Goal: Check status

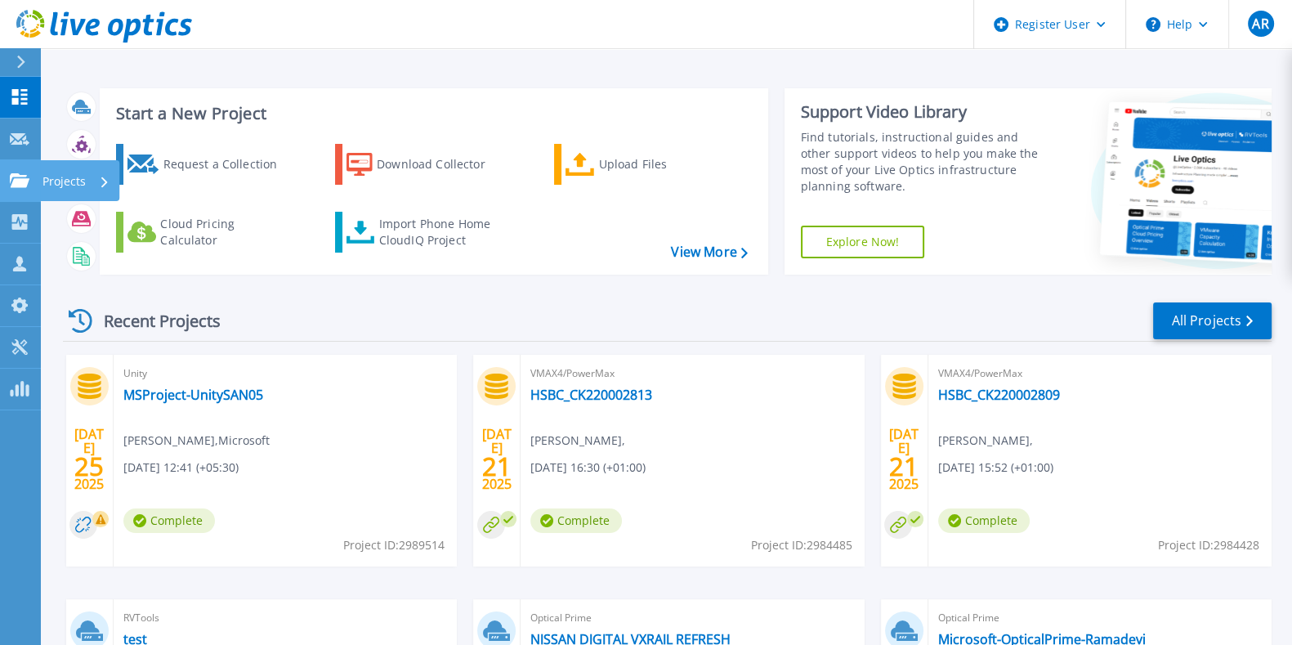
click at [18, 173] on div at bounding box center [20, 180] width 20 height 15
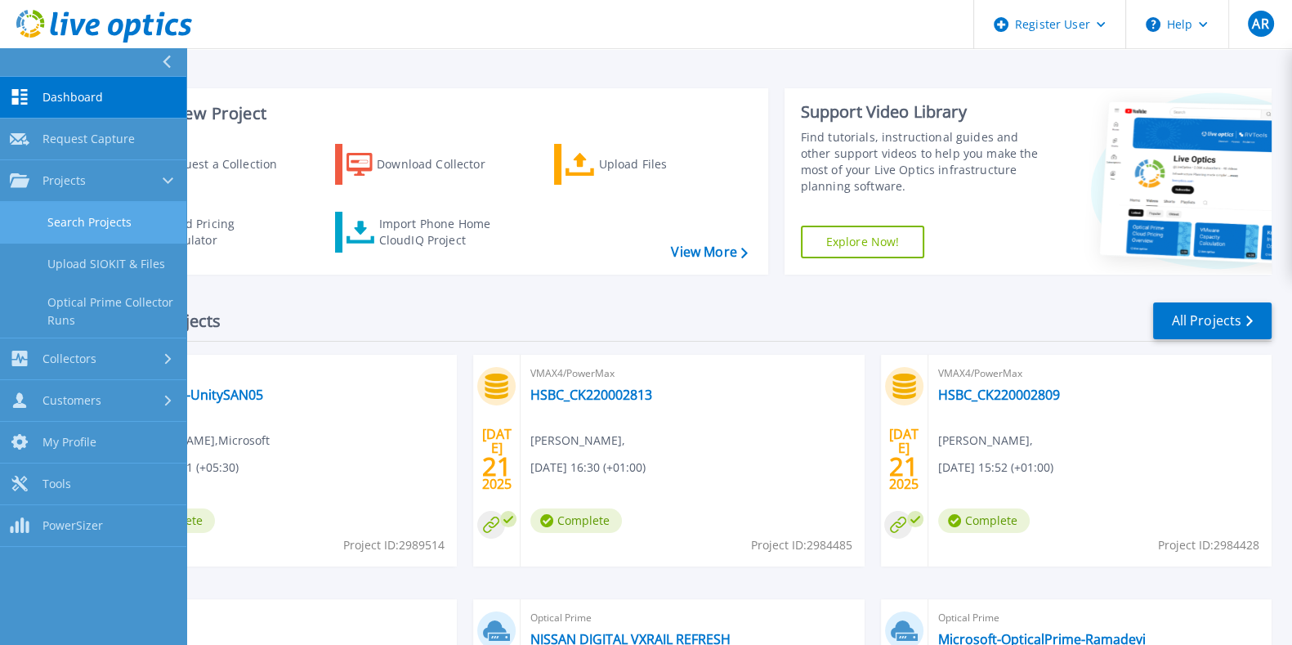
click at [71, 226] on link "Search Projects" at bounding box center [93, 223] width 186 height 42
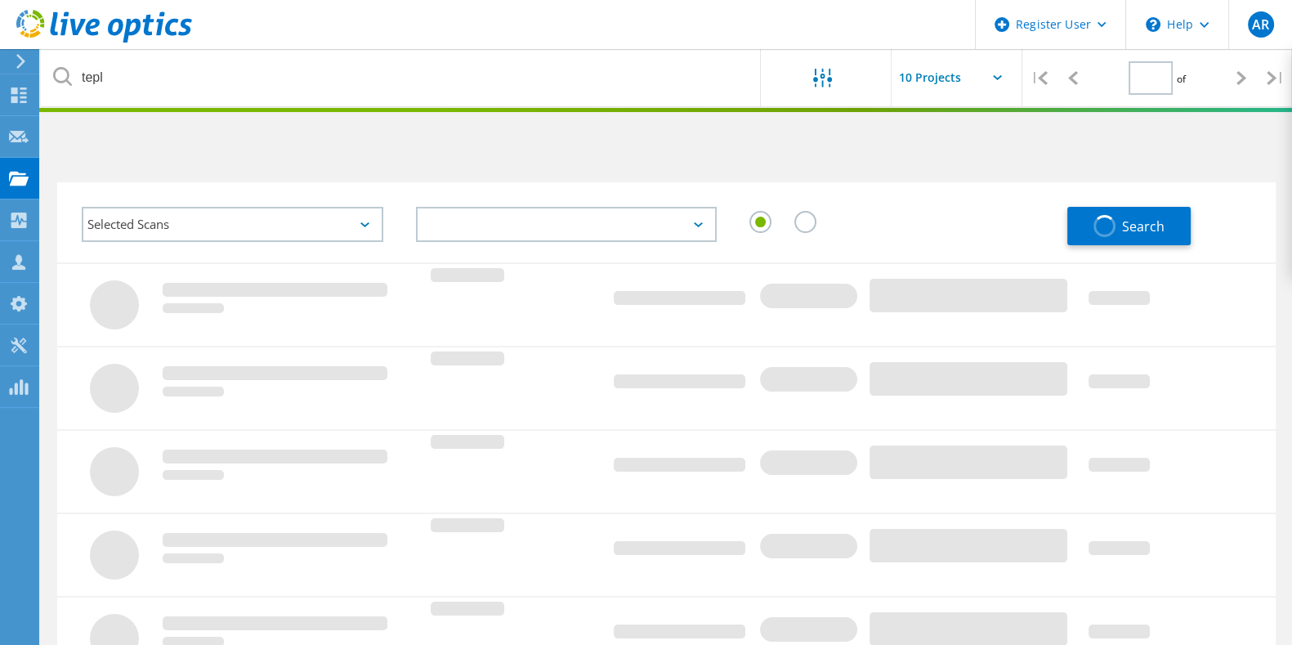
type input "1"
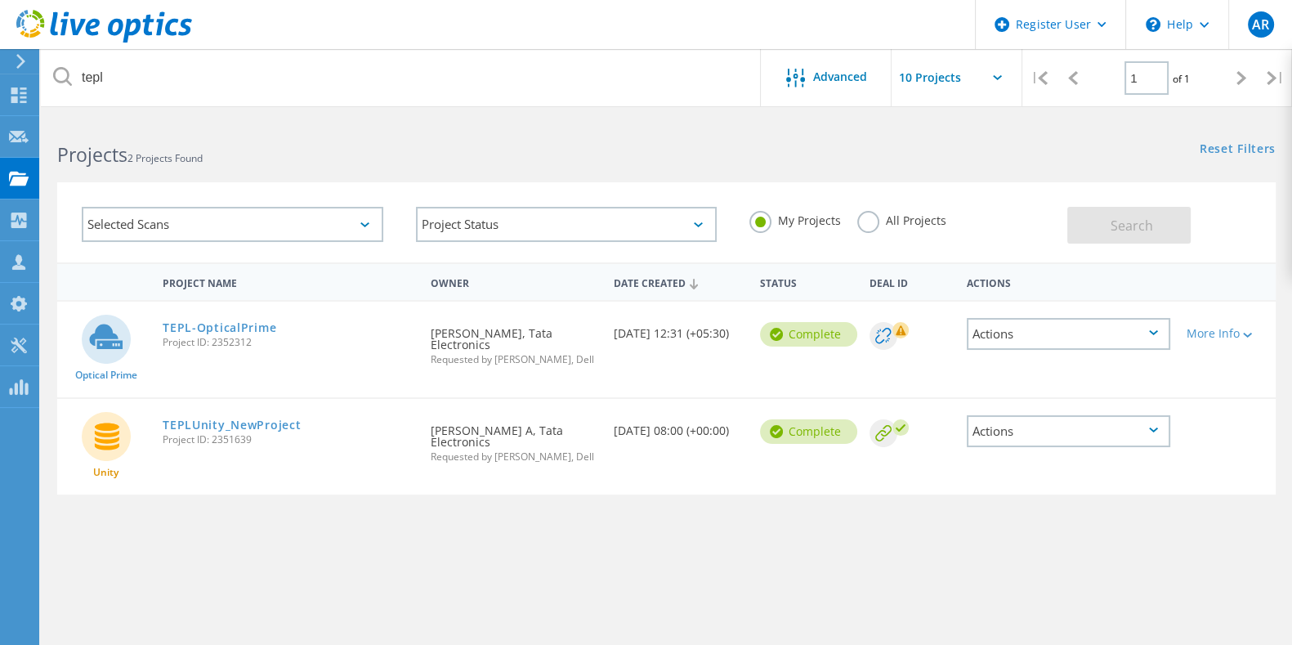
click at [233, 337] on span "Project ID: 2352312" at bounding box center [289, 342] width 252 height 10
click at [228, 322] on link "TEPL-OpticalPrime" at bounding box center [220, 327] width 114 height 11
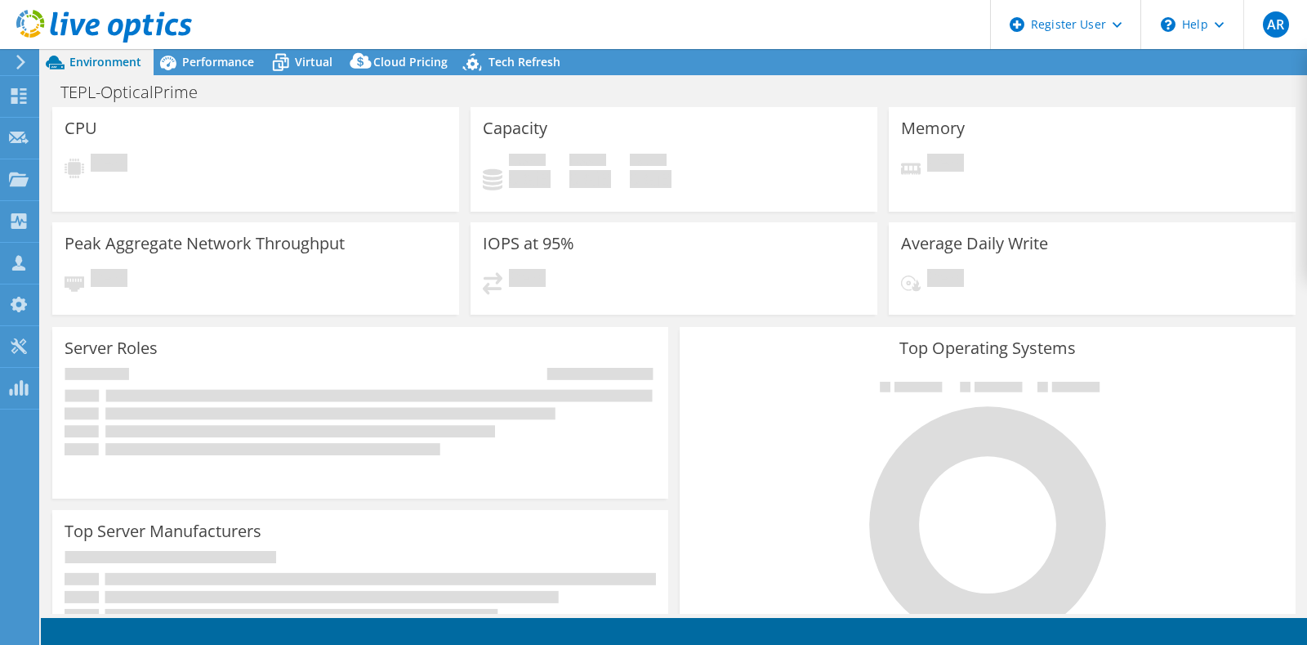
select select "[GEOGRAPHIC_DATA]"
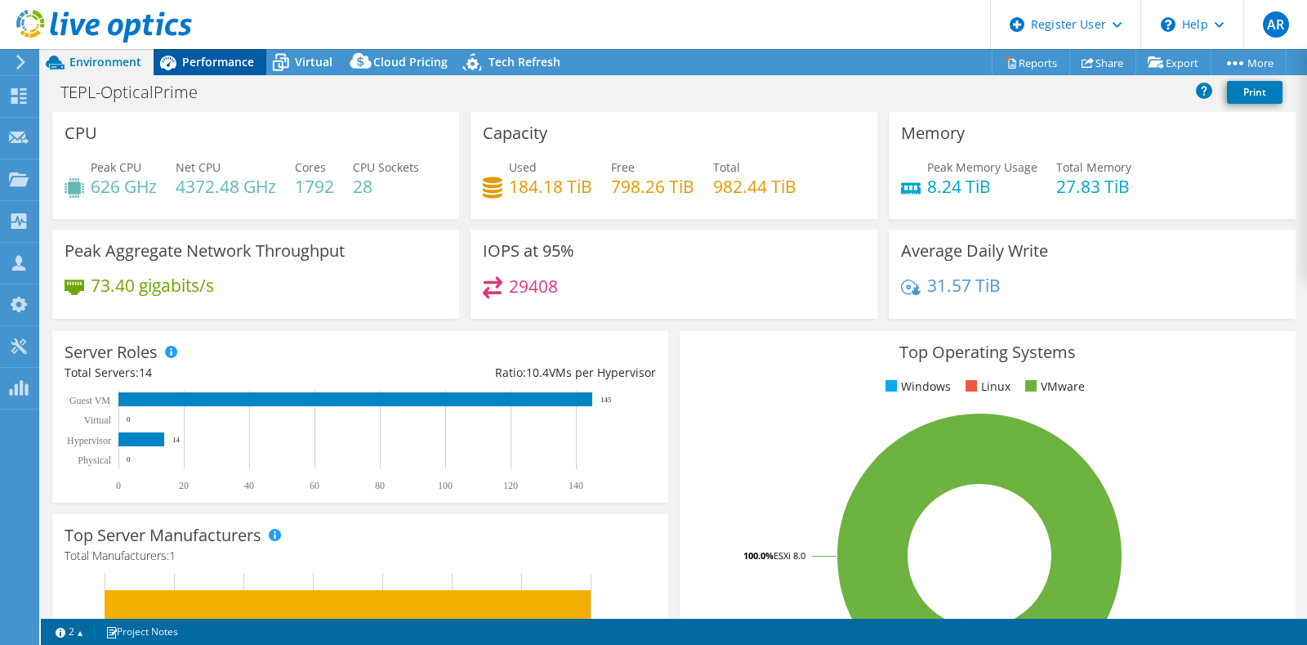
click at [235, 65] on span "Performance" at bounding box center [218, 62] width 72 height 16
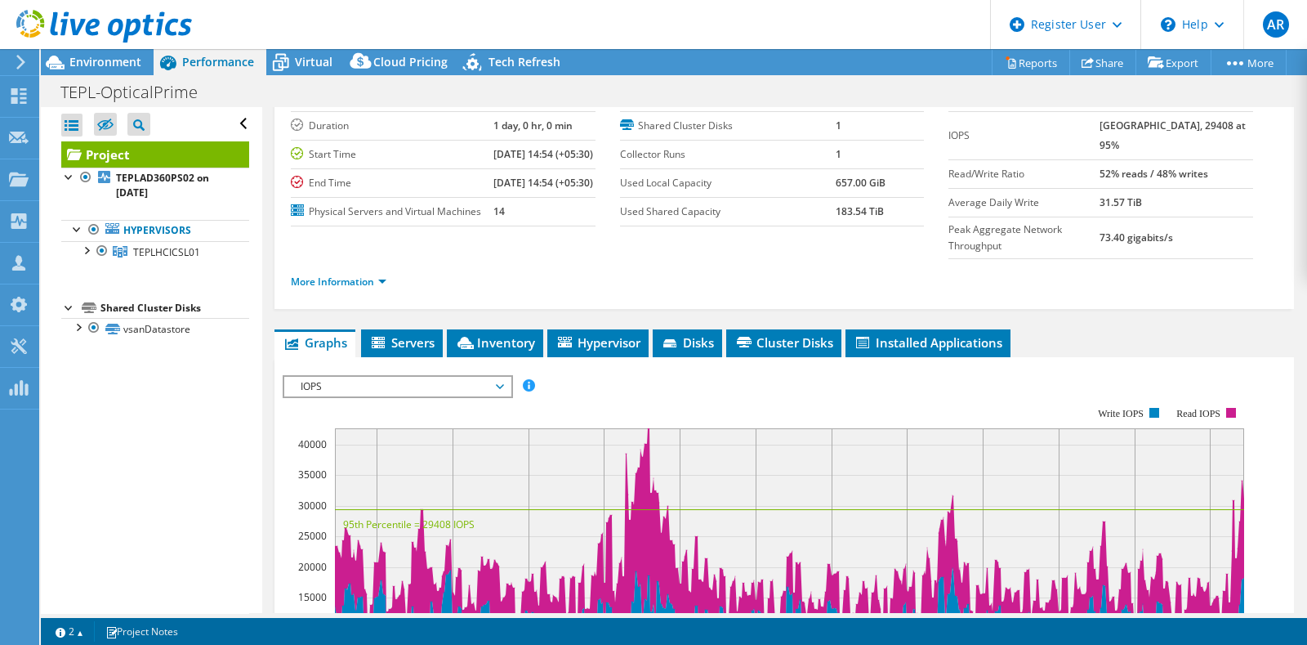
scroll to position [203, 0]
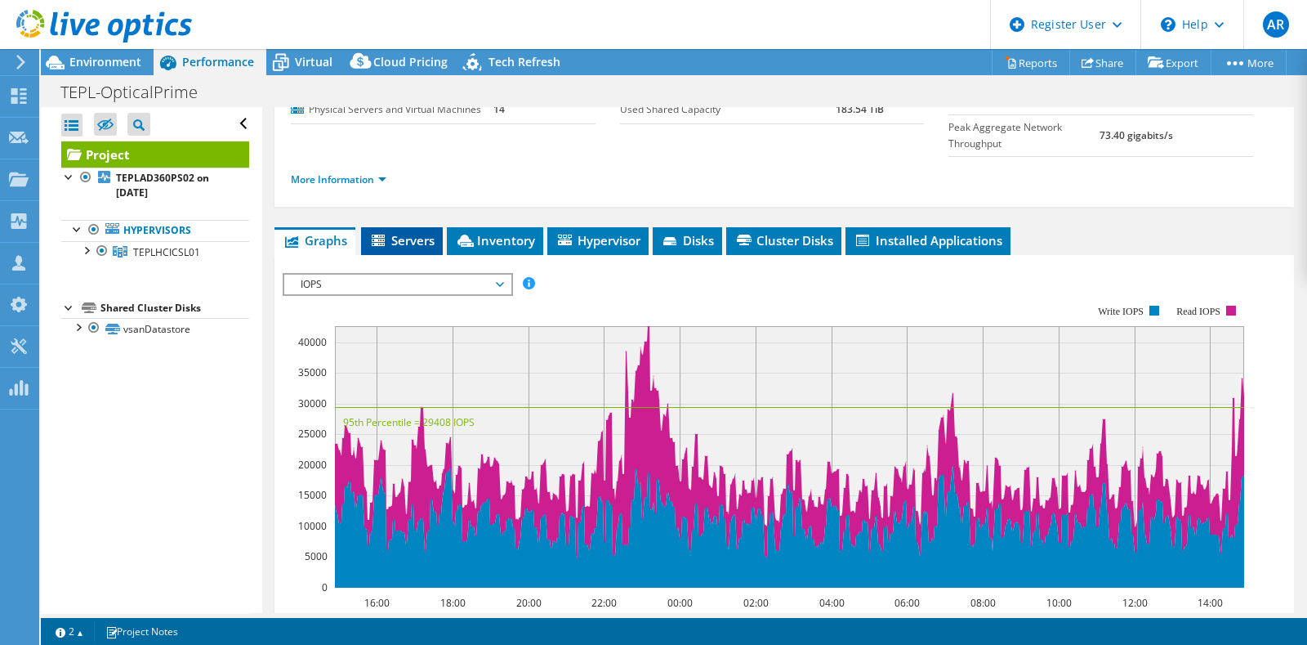
click at [400, 248] on span "Servers" at bounding box center [401, 240] width 65 height 16
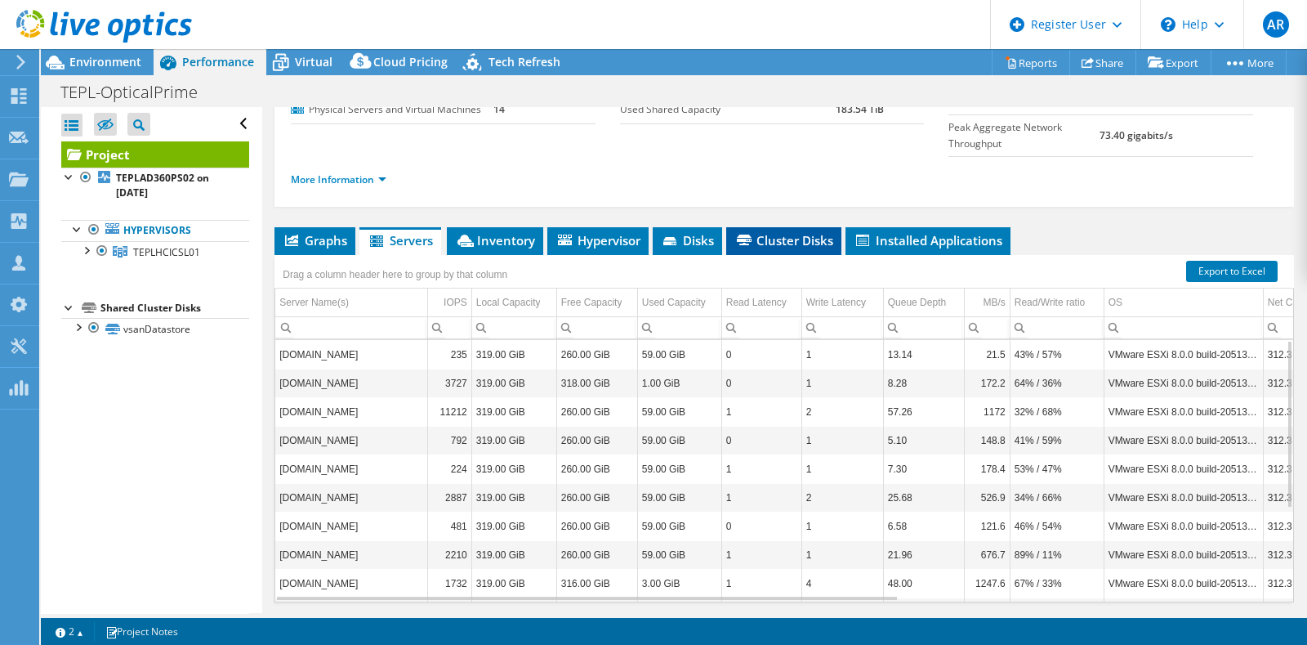
drag, startPoint x: 935, startPoint y: 431, endPoint x: 815, endPoint y: 261, distance: 208.6
click at [803, 189] on ul "More Information" at bounding box center [784, 178] width 987 height 22
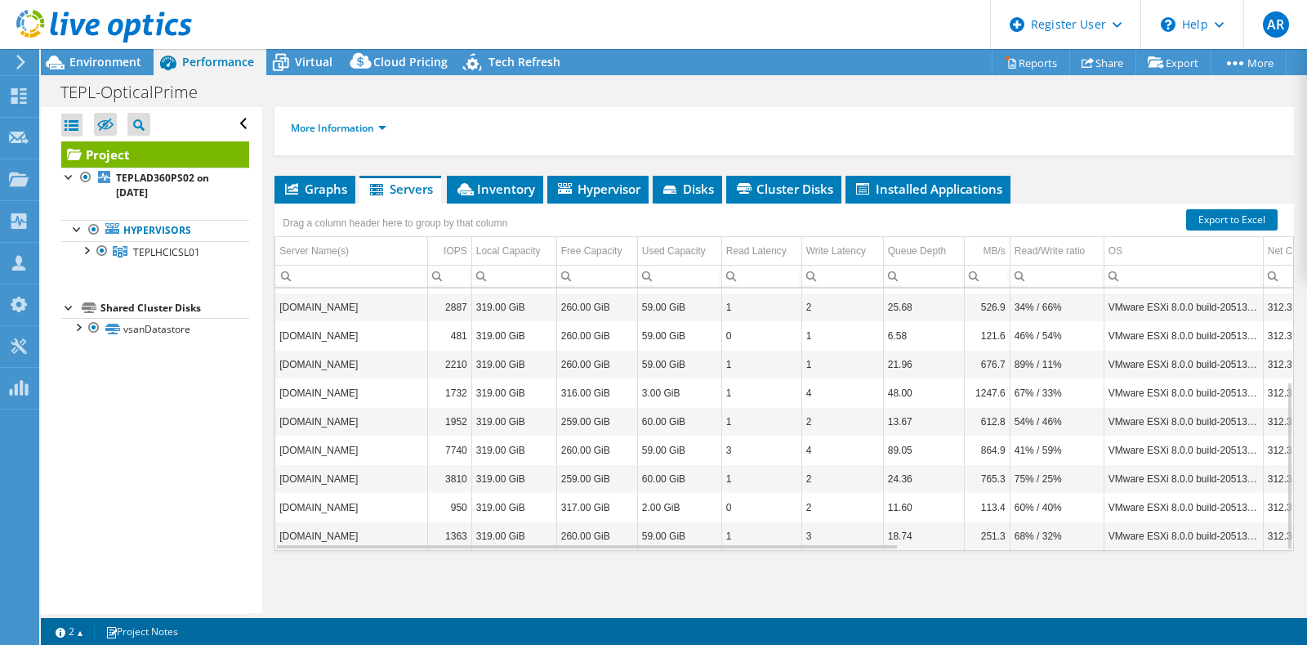
scroll to position [143, 0]
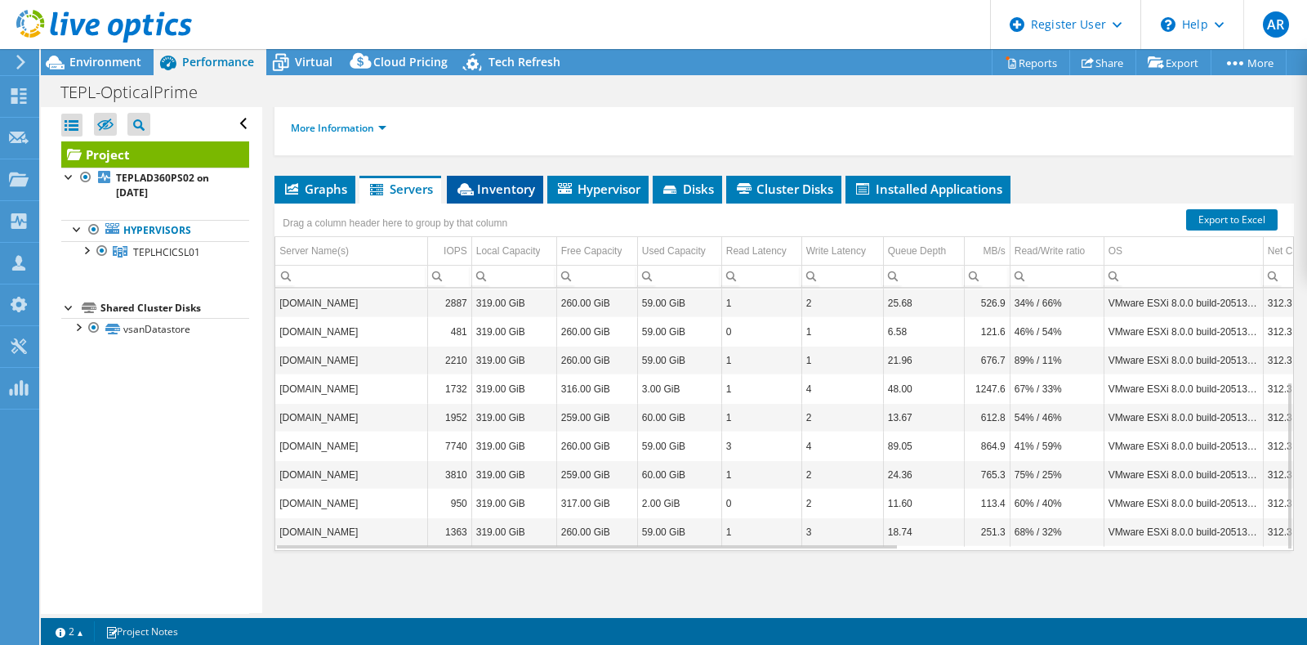
click at [502, 189] on span "Inventory" at bounding box center [495, 189] width 80 height 16
